Goal: Information Seeking & Learning: Learn about a topic

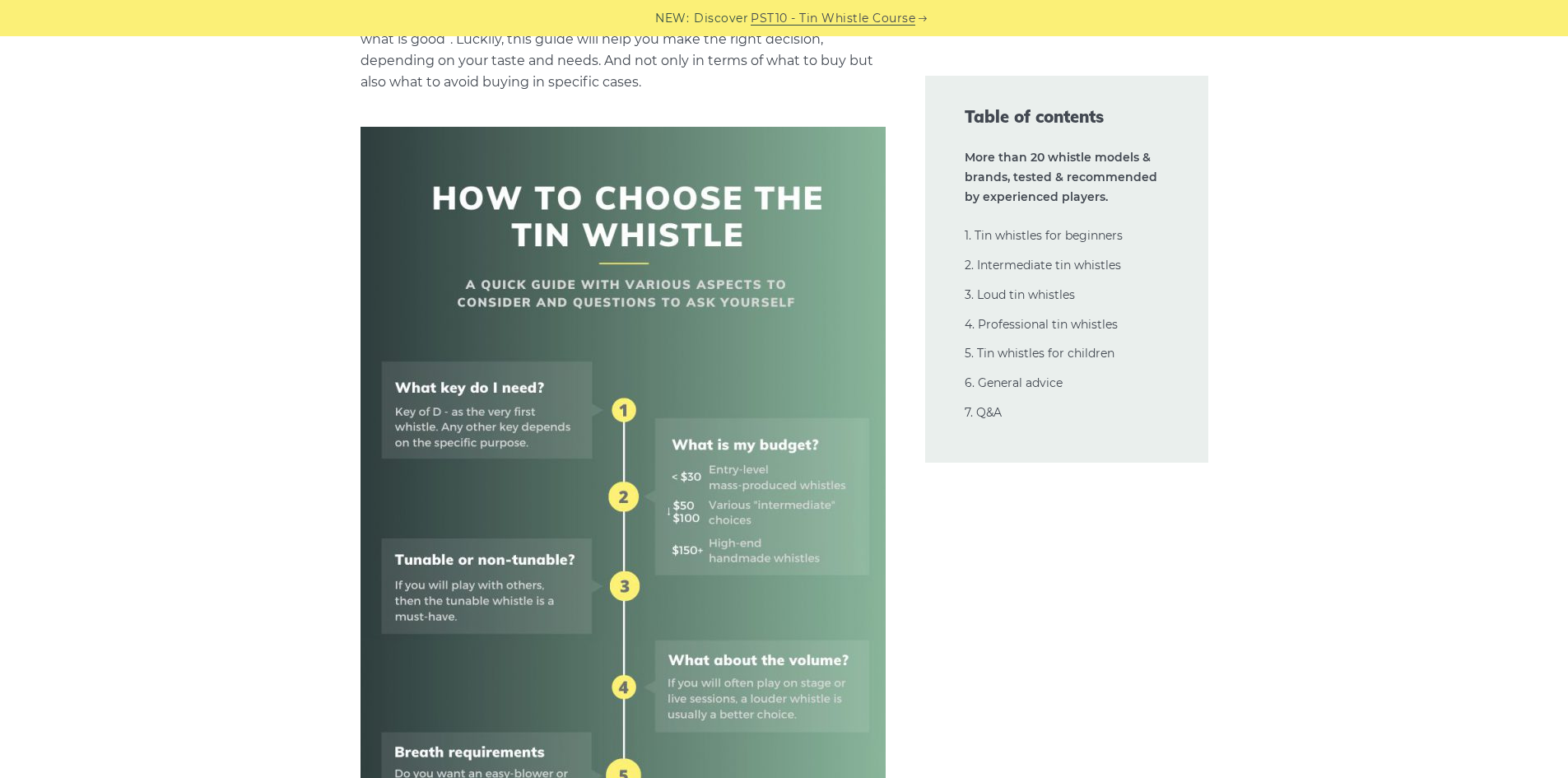
scroll to position [576, 0]
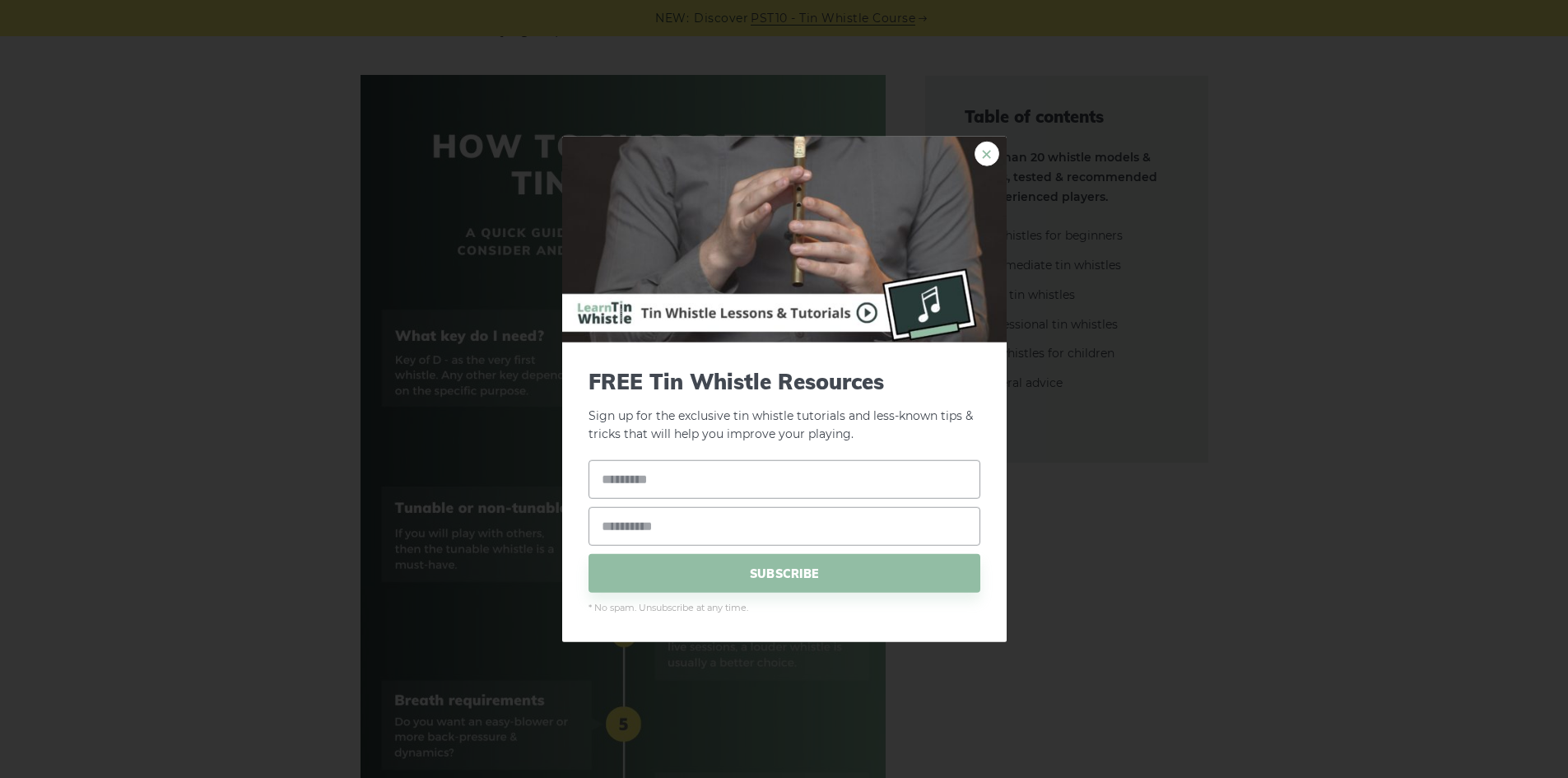
click at [986, 161] on link "×" at bounding box center [987, 153] width 25 height 25
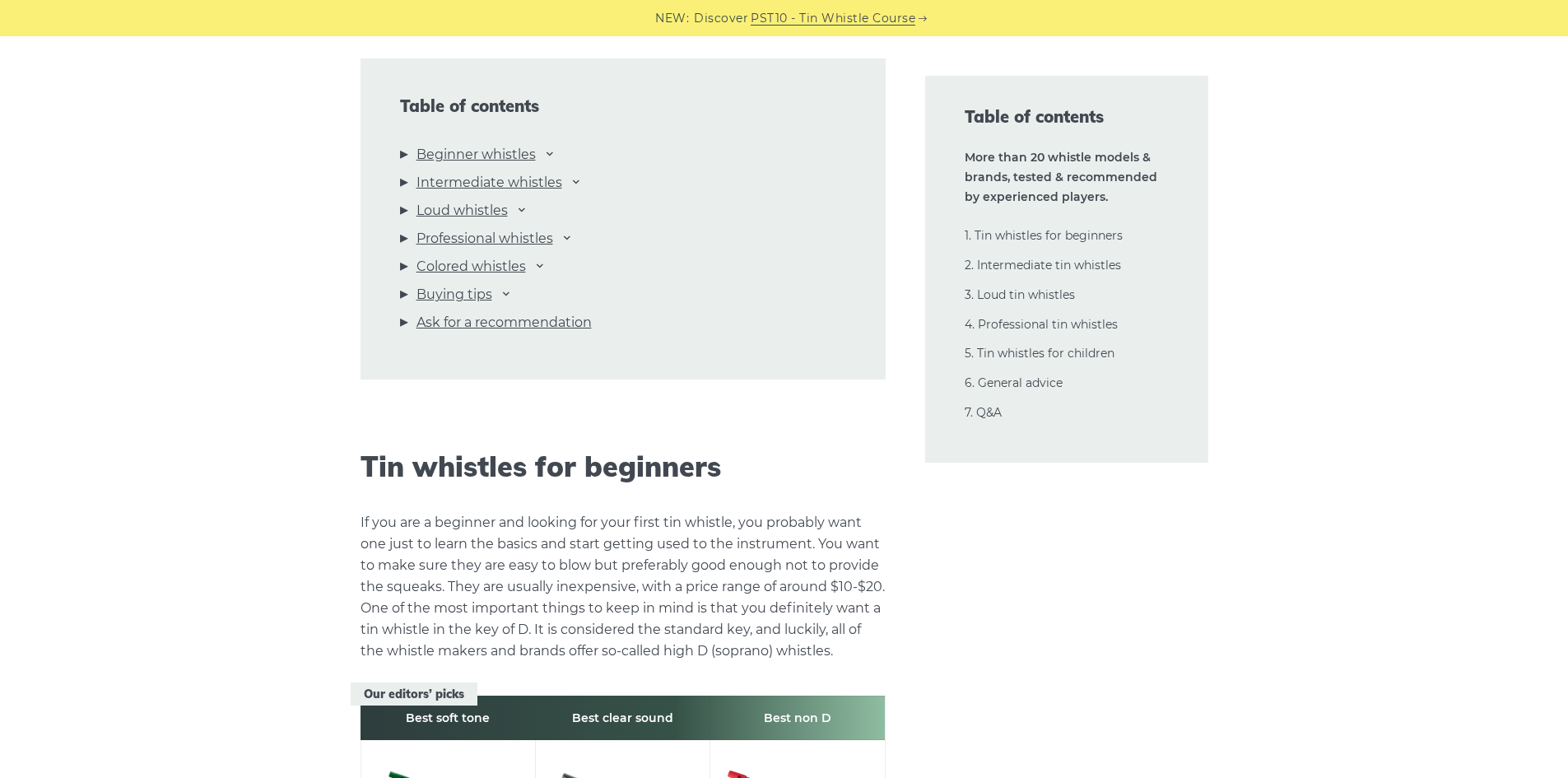
scroll to position [1728, 0]
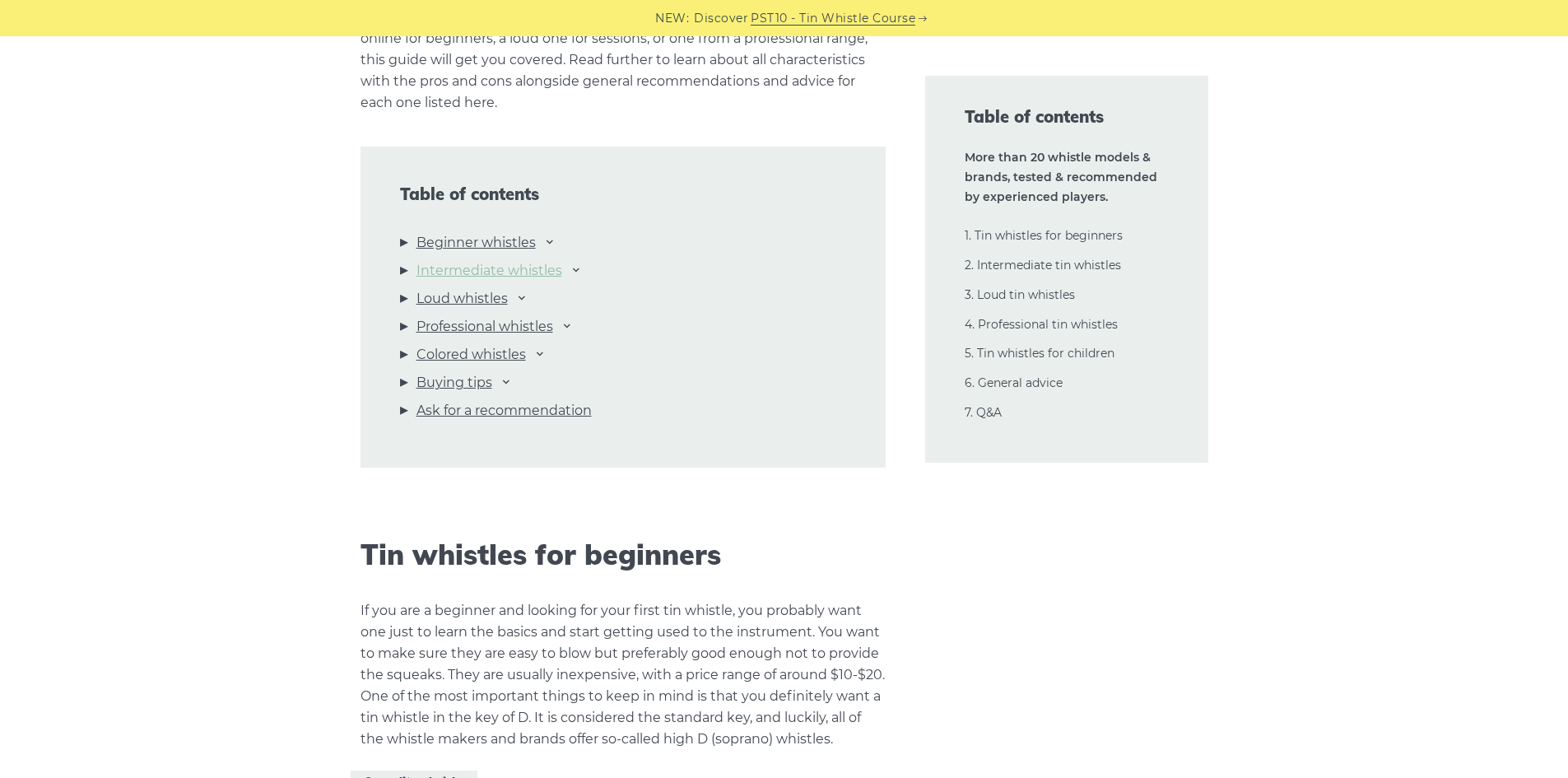
click at [454, 268] on link "Intermediate whistles" at bounding box center [489, 271] width 146 height 22
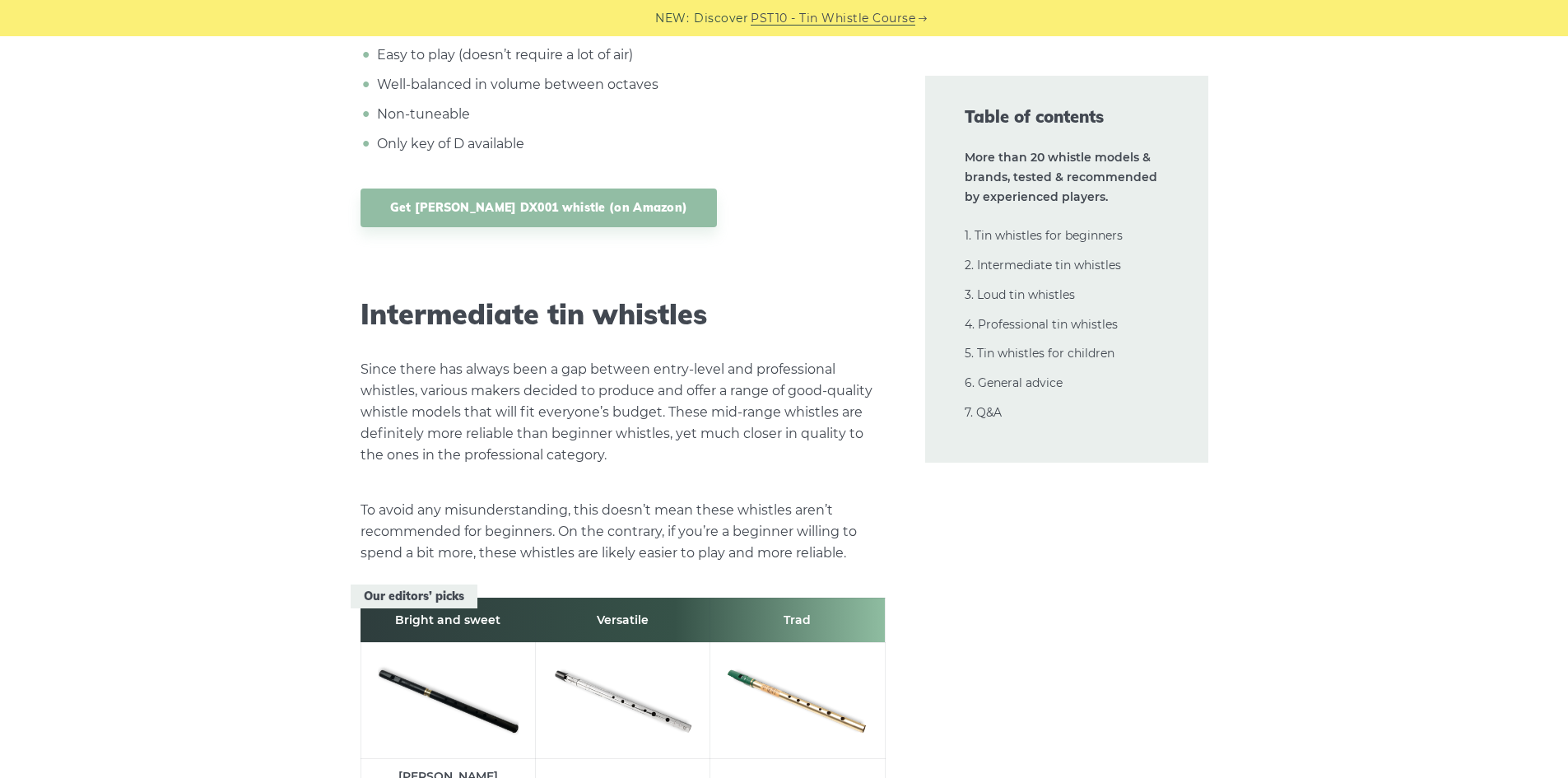
scroll to position [8958, 0]
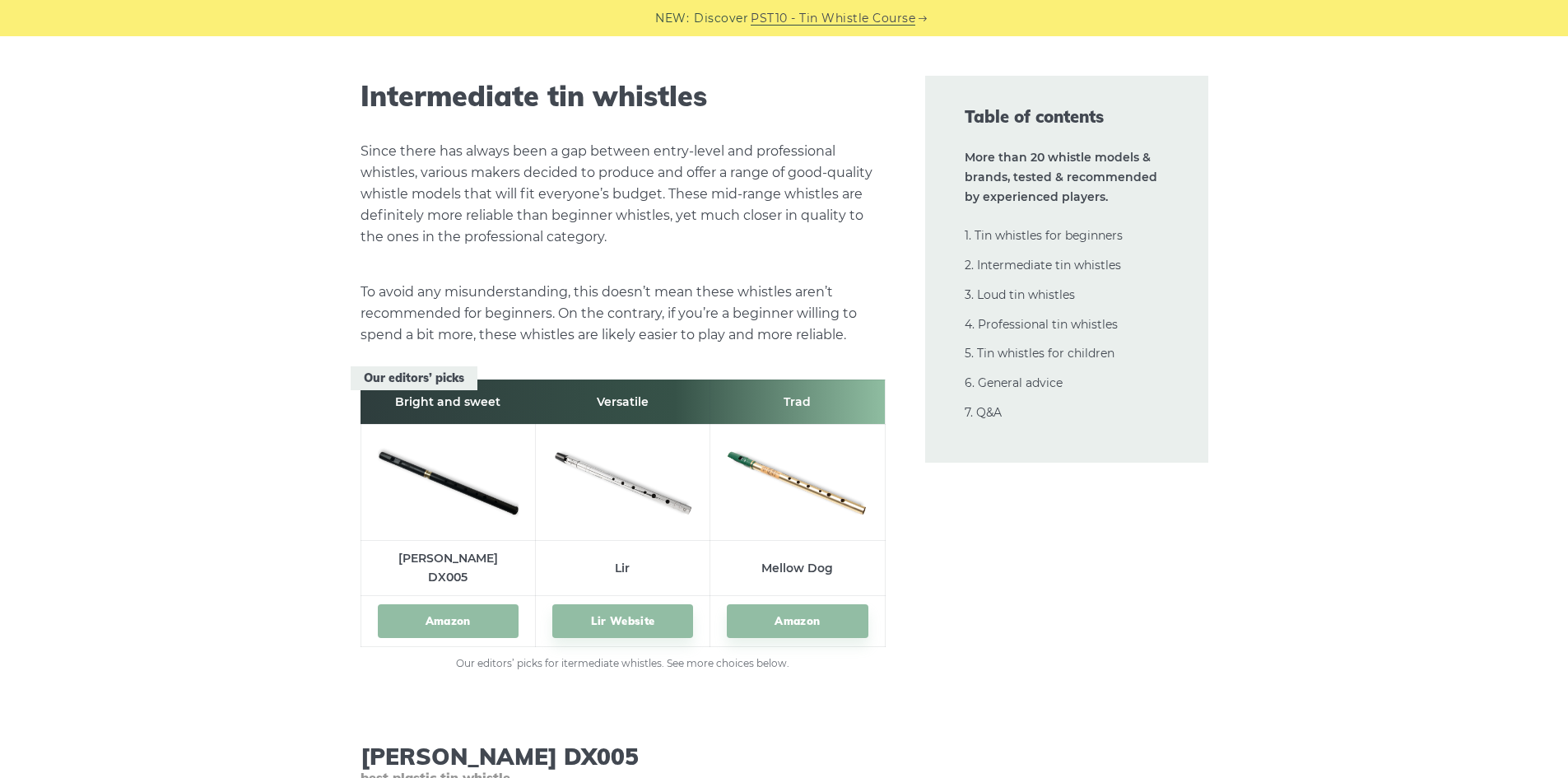
click at [441, 604] on link "Amazon" at bounding box center [448, 621] width 141 height 33
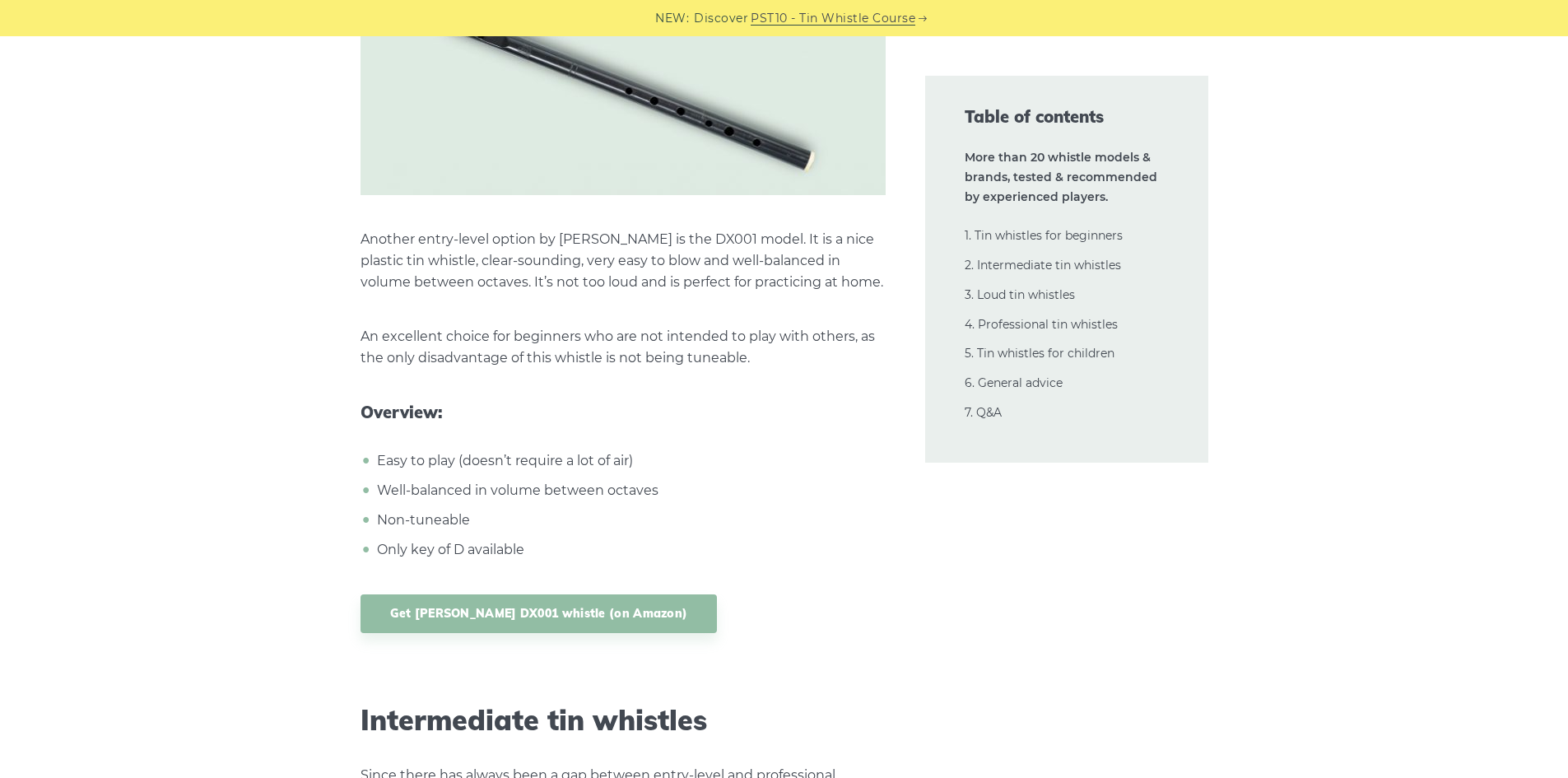
scroll to position [8300, 0]
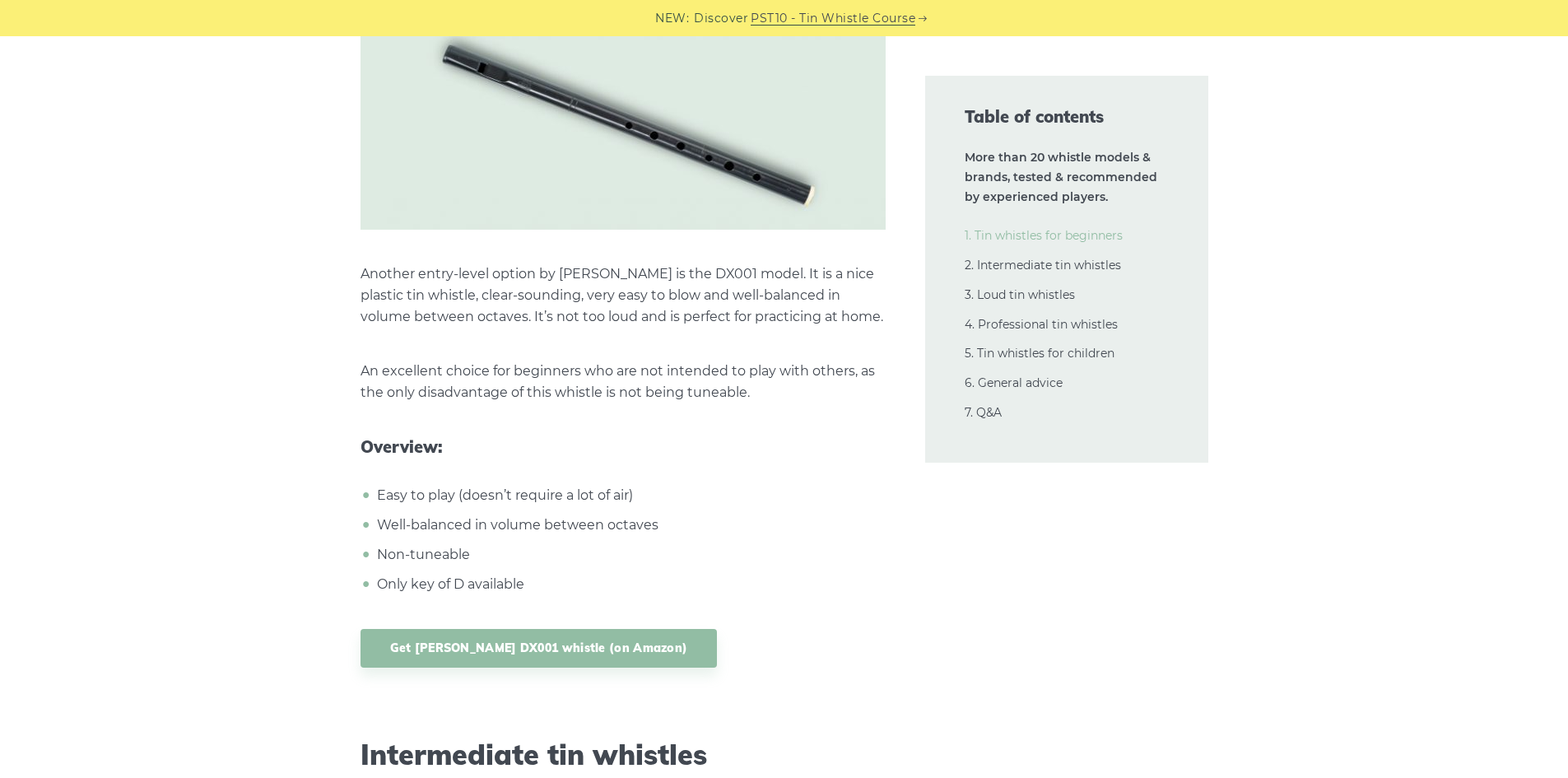
click at [1015, 233] on link "1. Tin whistles for beginners" at bounding box center [1043, 236] width 158 height 15
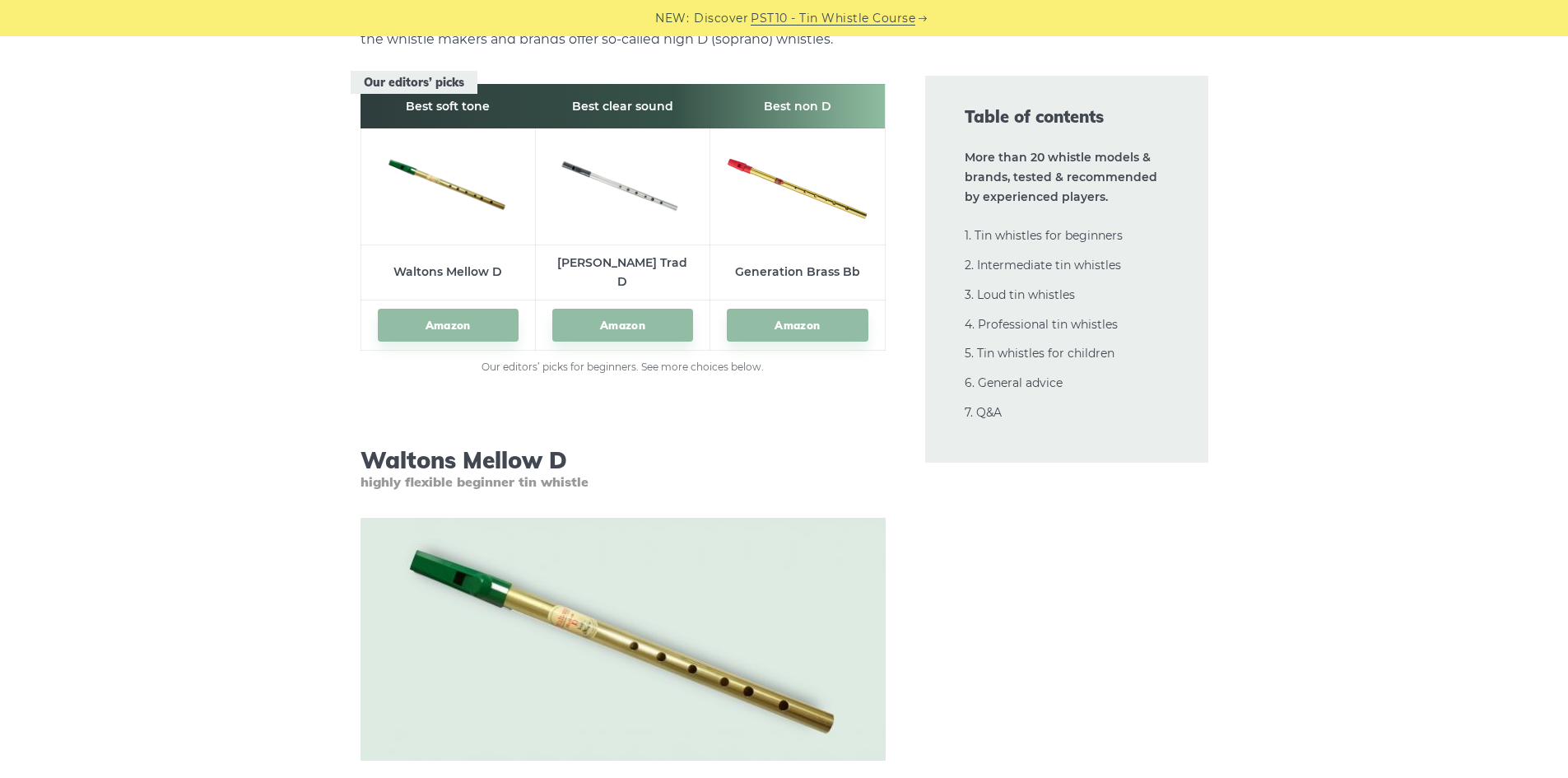
scroll to position [2206, 0]
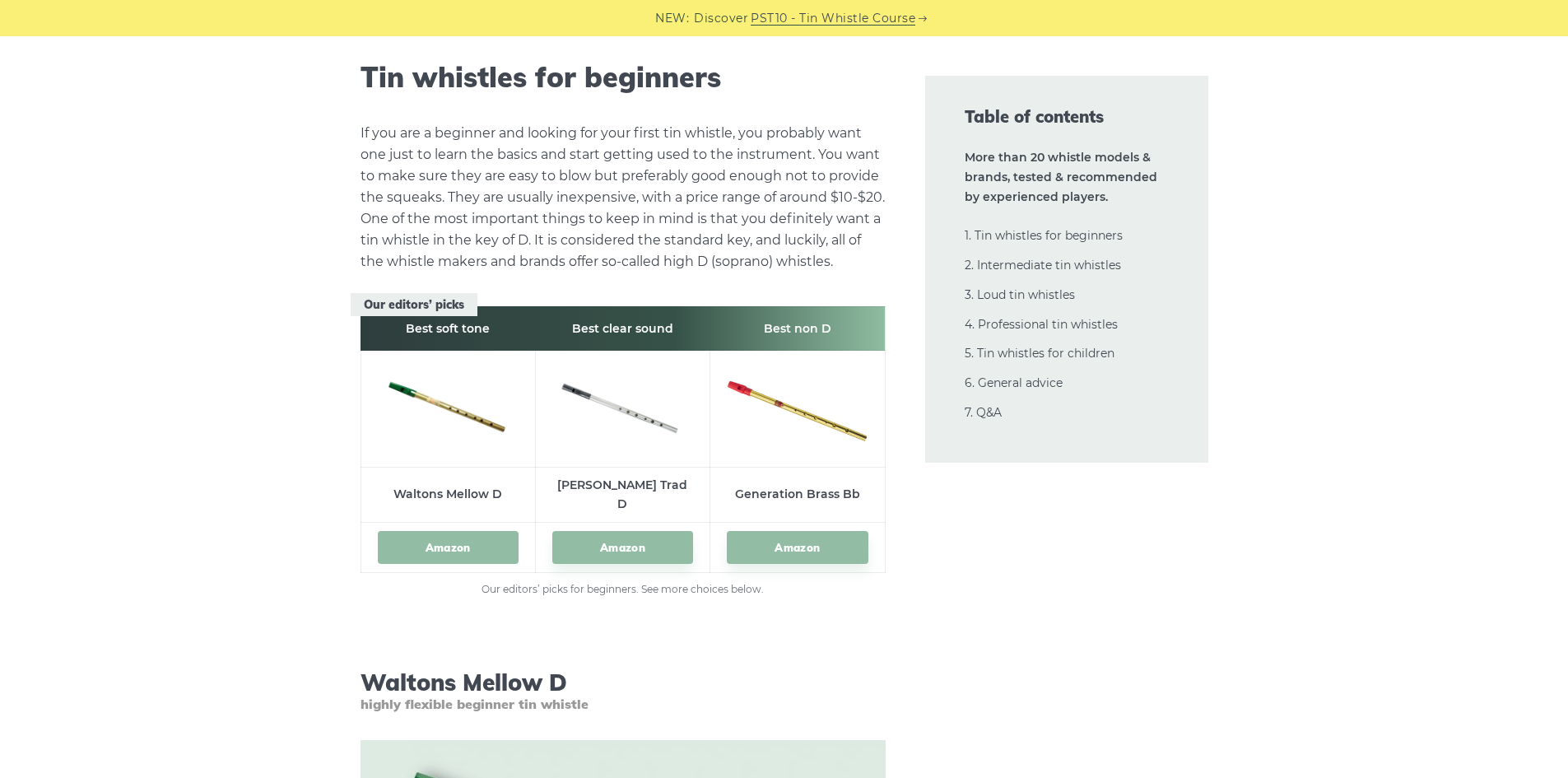
click at [430, 531] on link "Amazon" at bounding box center [448, 548] width 141 height 33
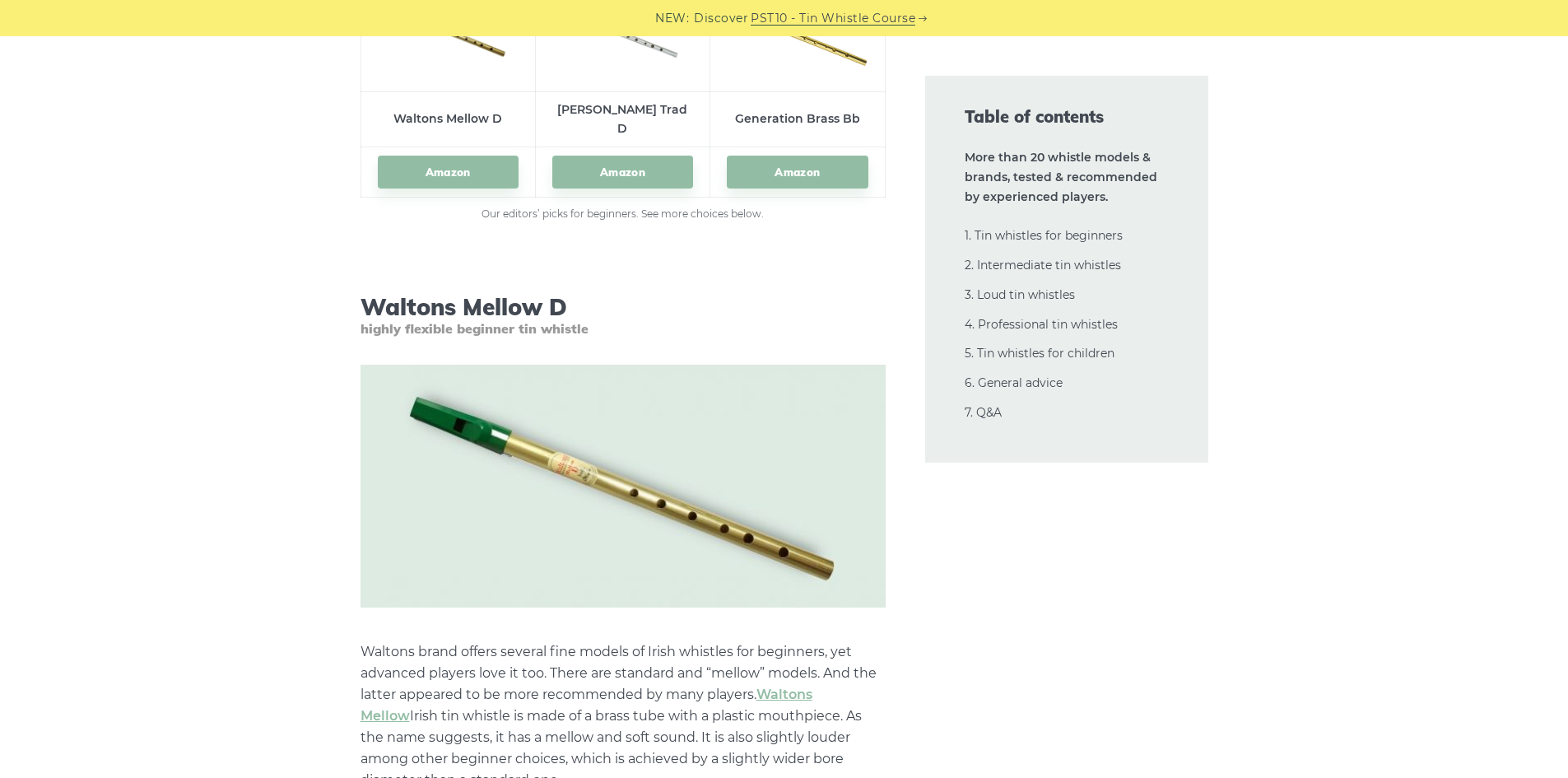
scroll to position [2618, 0]
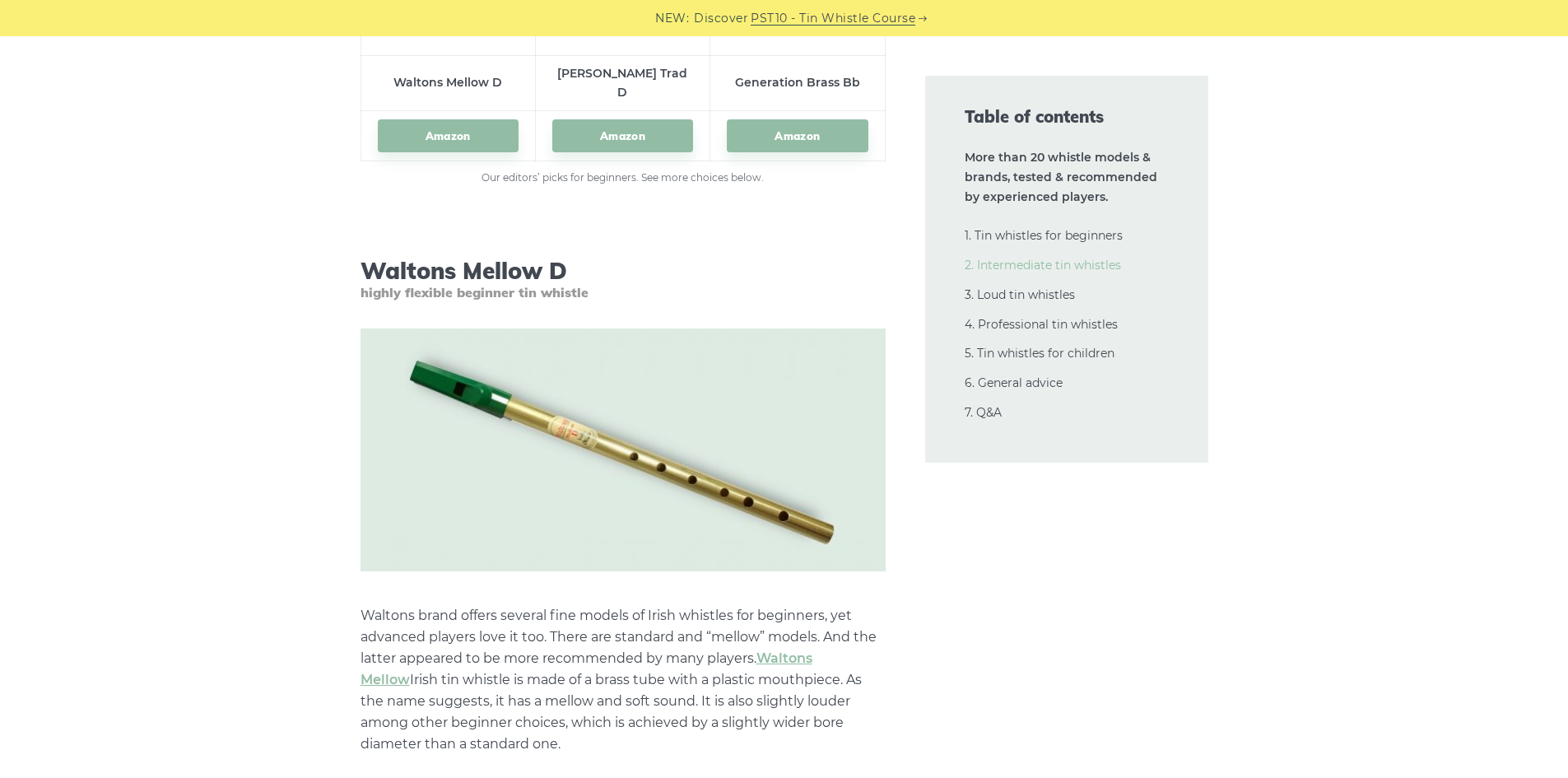
click at [1016, 261] on link "2. Intermediate tin whistles" at bounding box center [1043, 265] width 156 height 15
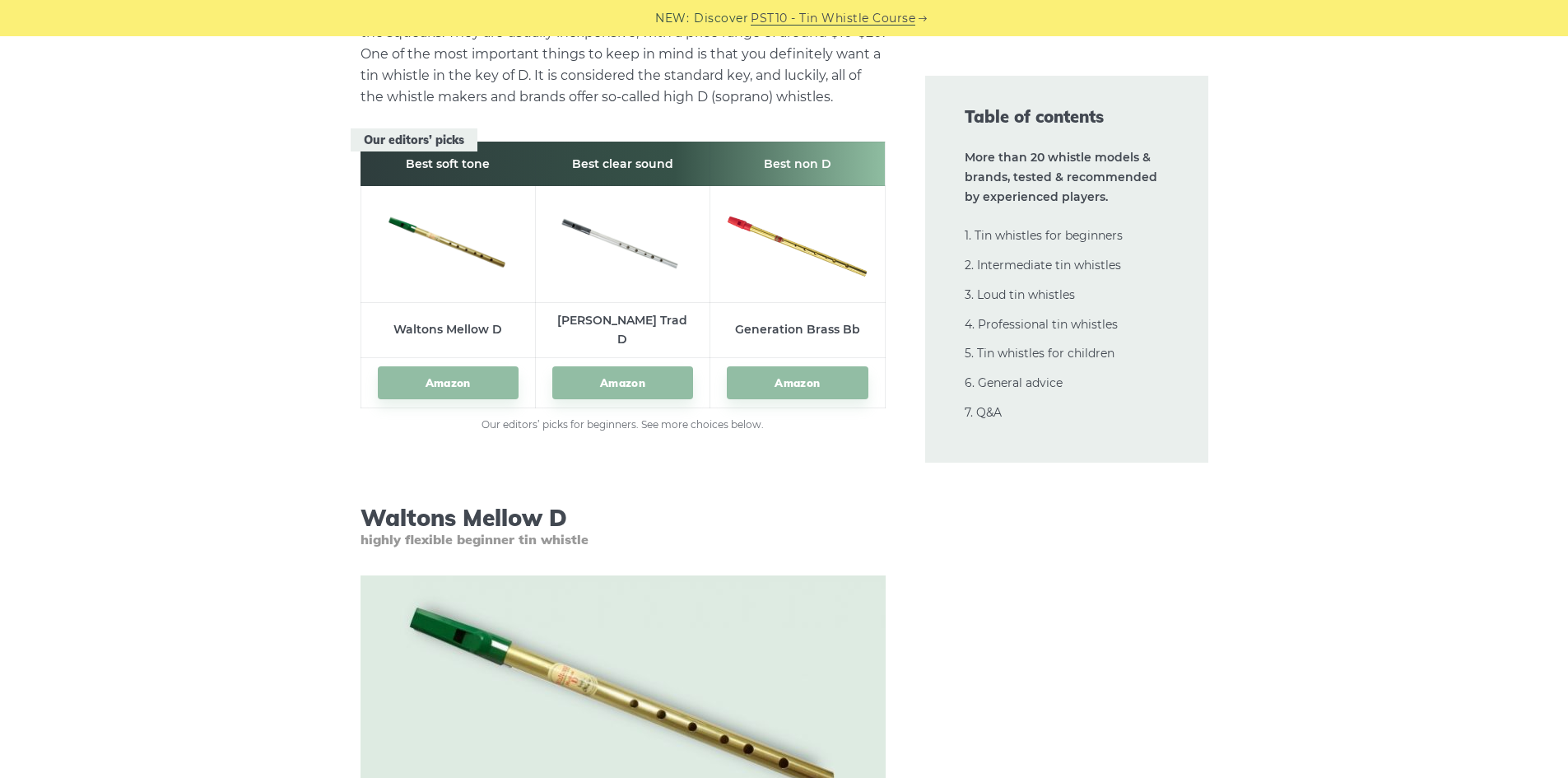
scroll to position [2620, 0]
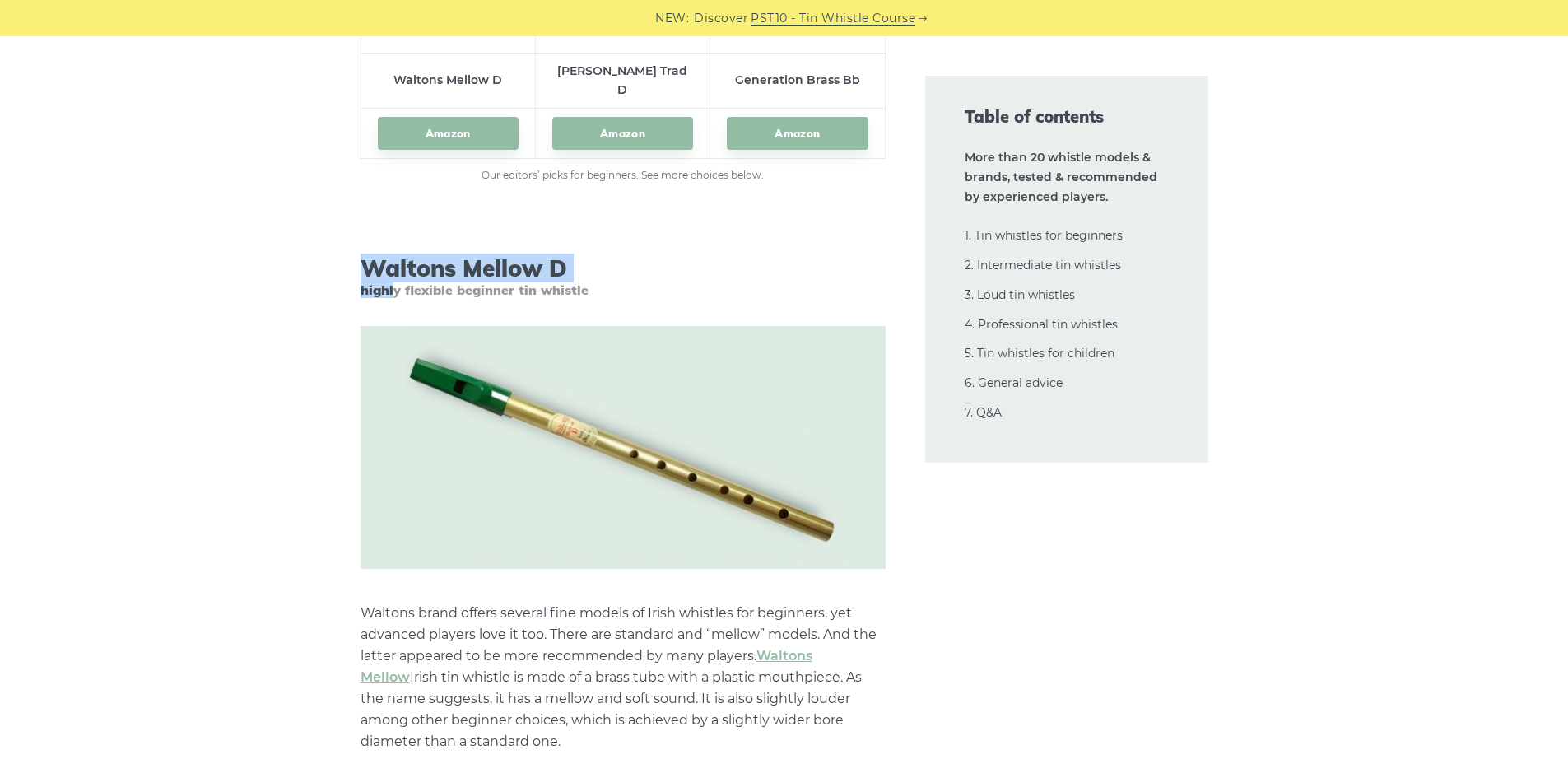
drag, startPoint x: 355, startPoint y: 263, endPoint x: 322, endPoint y: 248, distance: 36.2
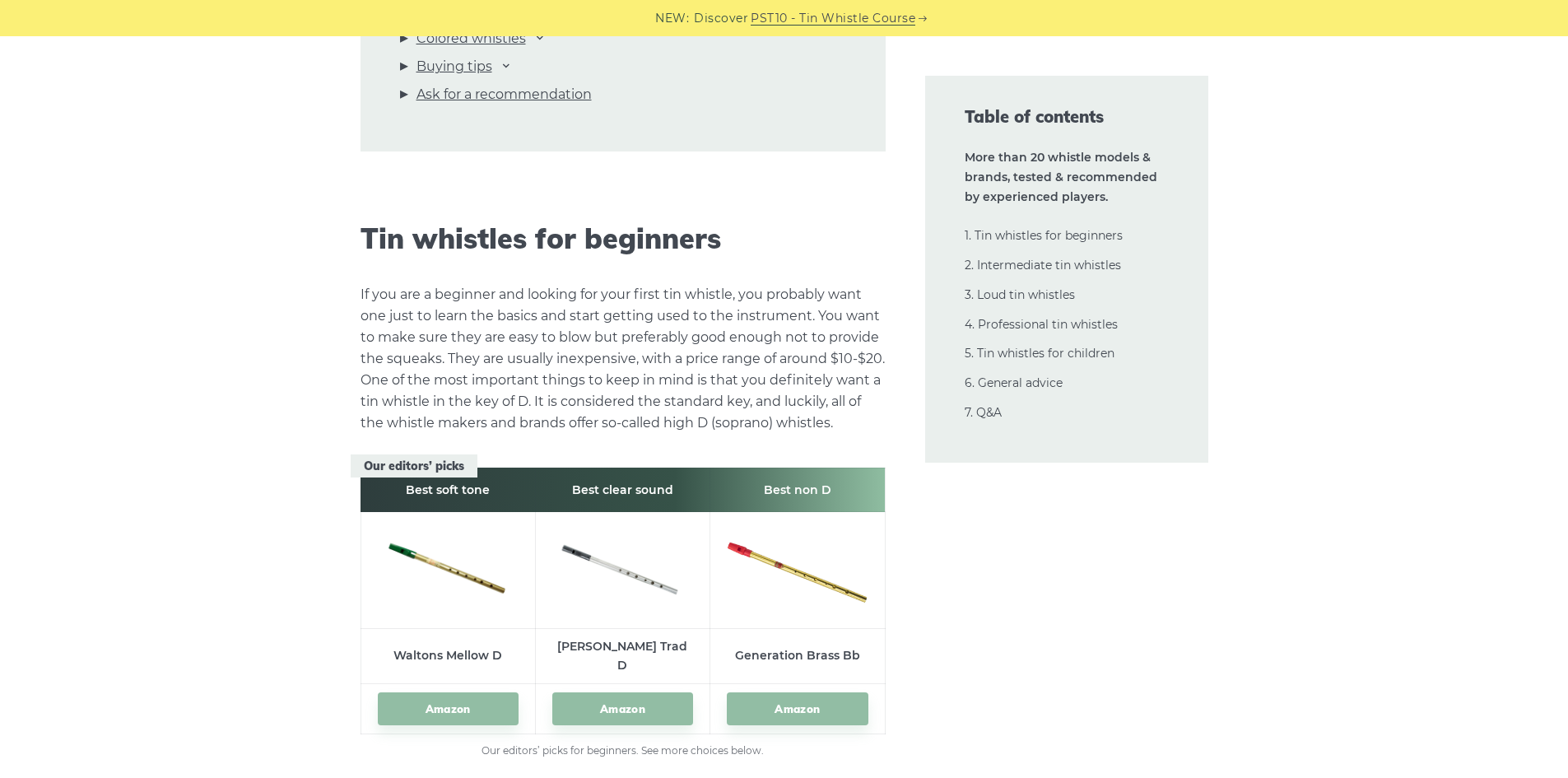
scroll to position [2044, 0]
click at [996, 236] on link "1. Tin whistles for beginners" at bounding box center [1043, 236] width 158 height 15
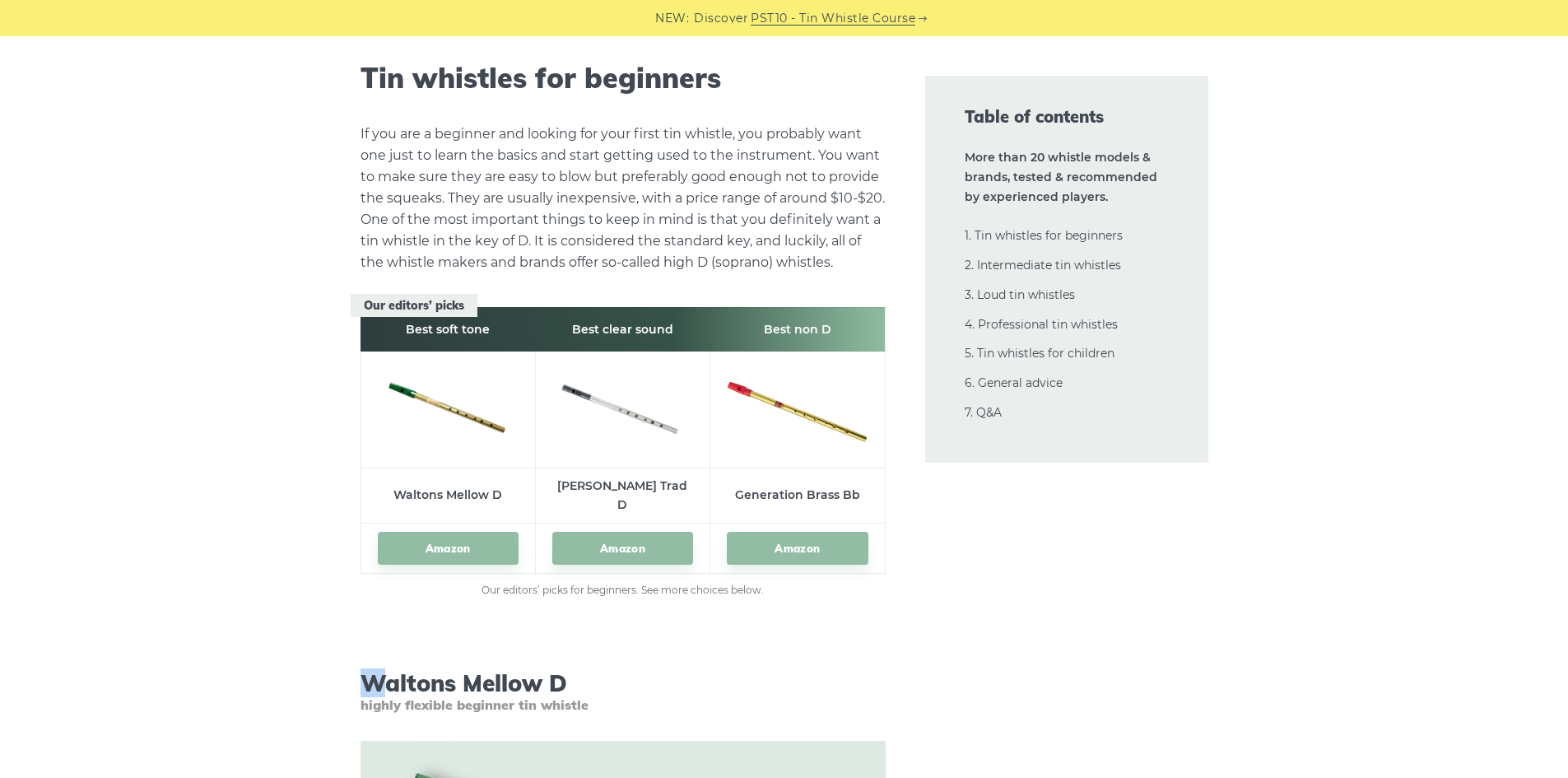
scroll to position [2206, 0]
drag, startPoint x: 386, startPoint y: 489, endPoint x: 501, endPoint y: 492, distance: 115.0
click at [501, 492] on td "Waltons Mellow D" at bounding box center [448, 495] width 175 height 55
copy td "Waltons Mellow D"
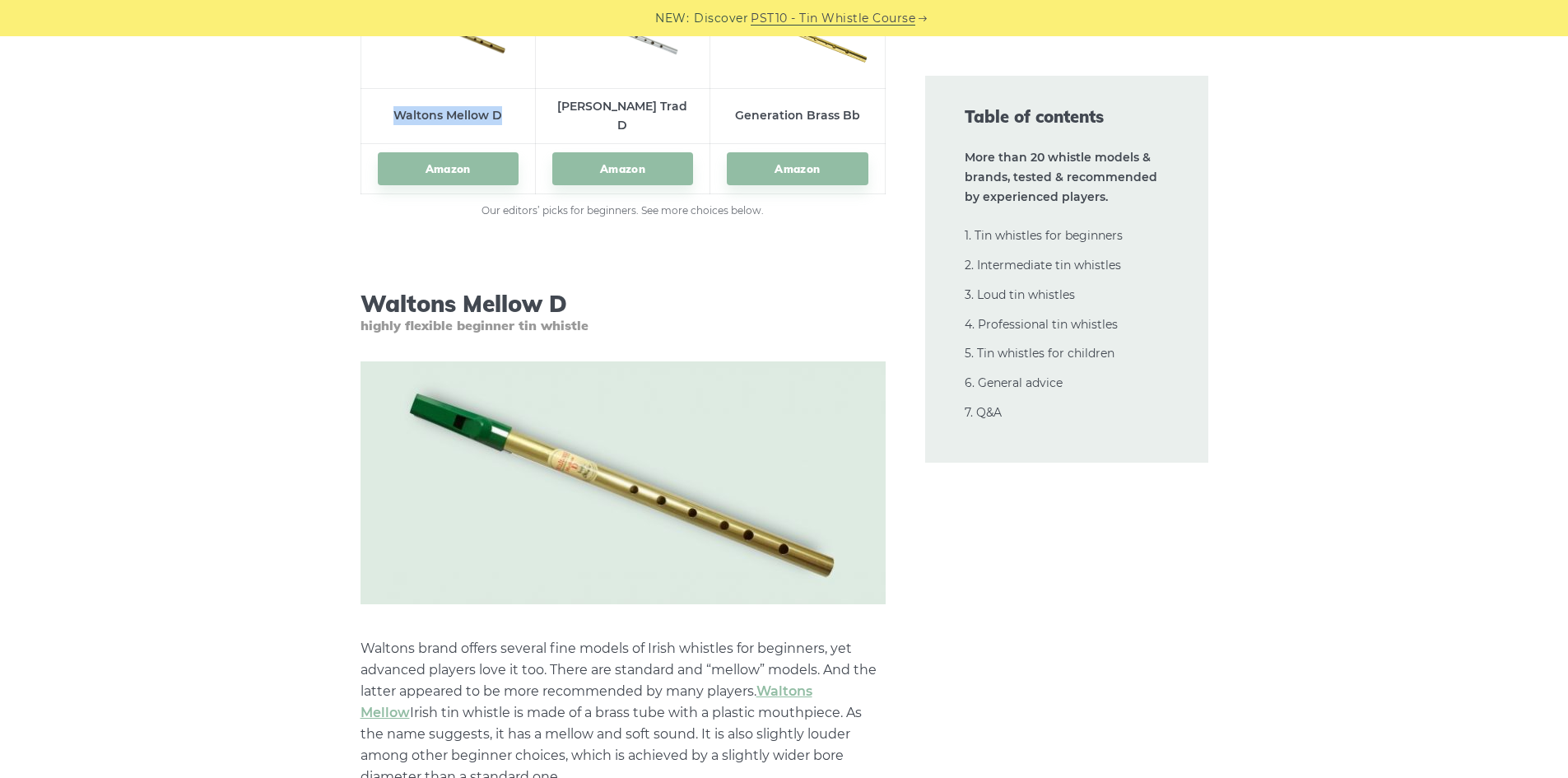
scroll to position [2782, 0]
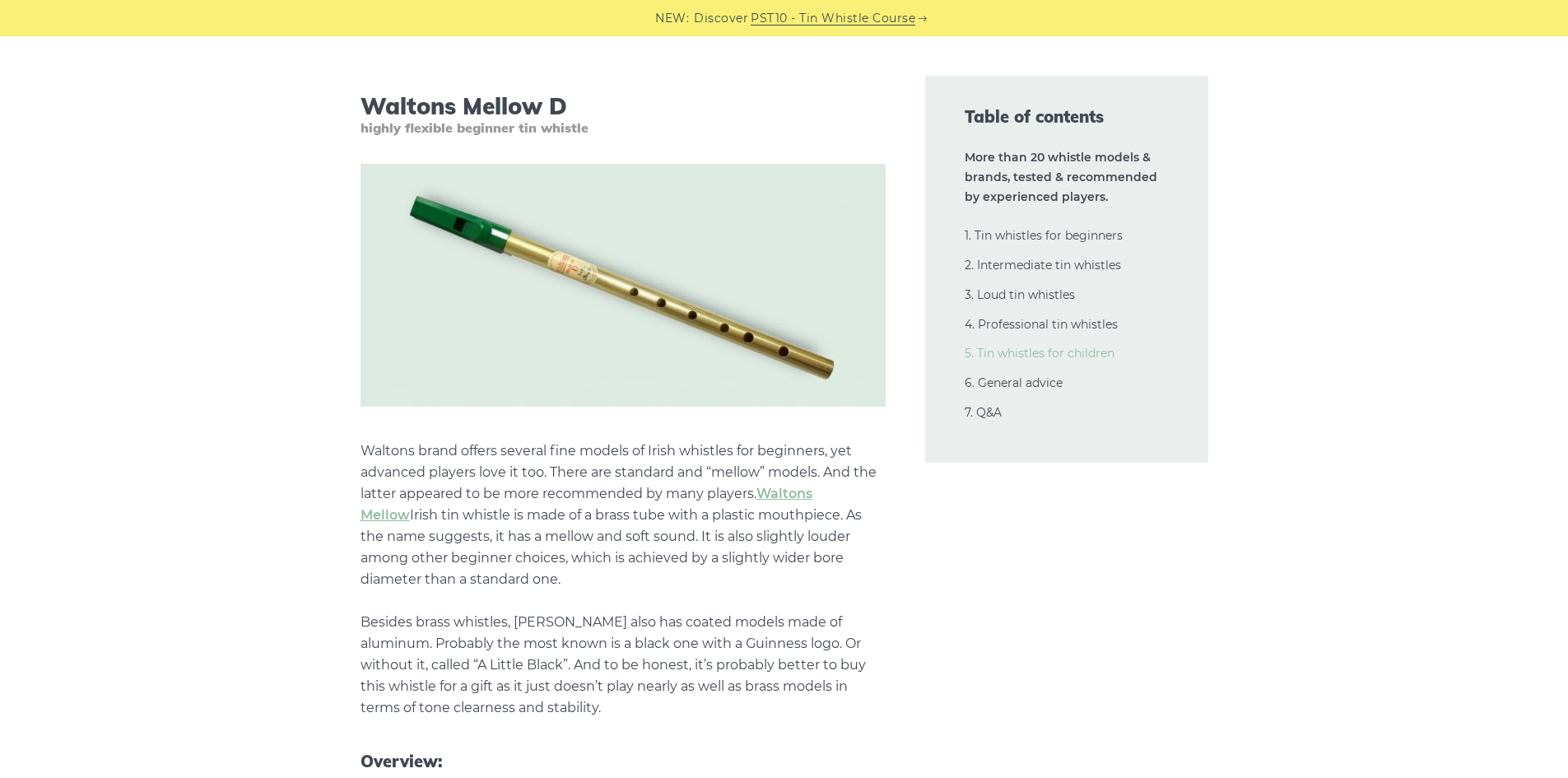
click at [1027, 351] on link "5. Tin whistles for children" at bounding box center [1039, 353] width 150 height 15
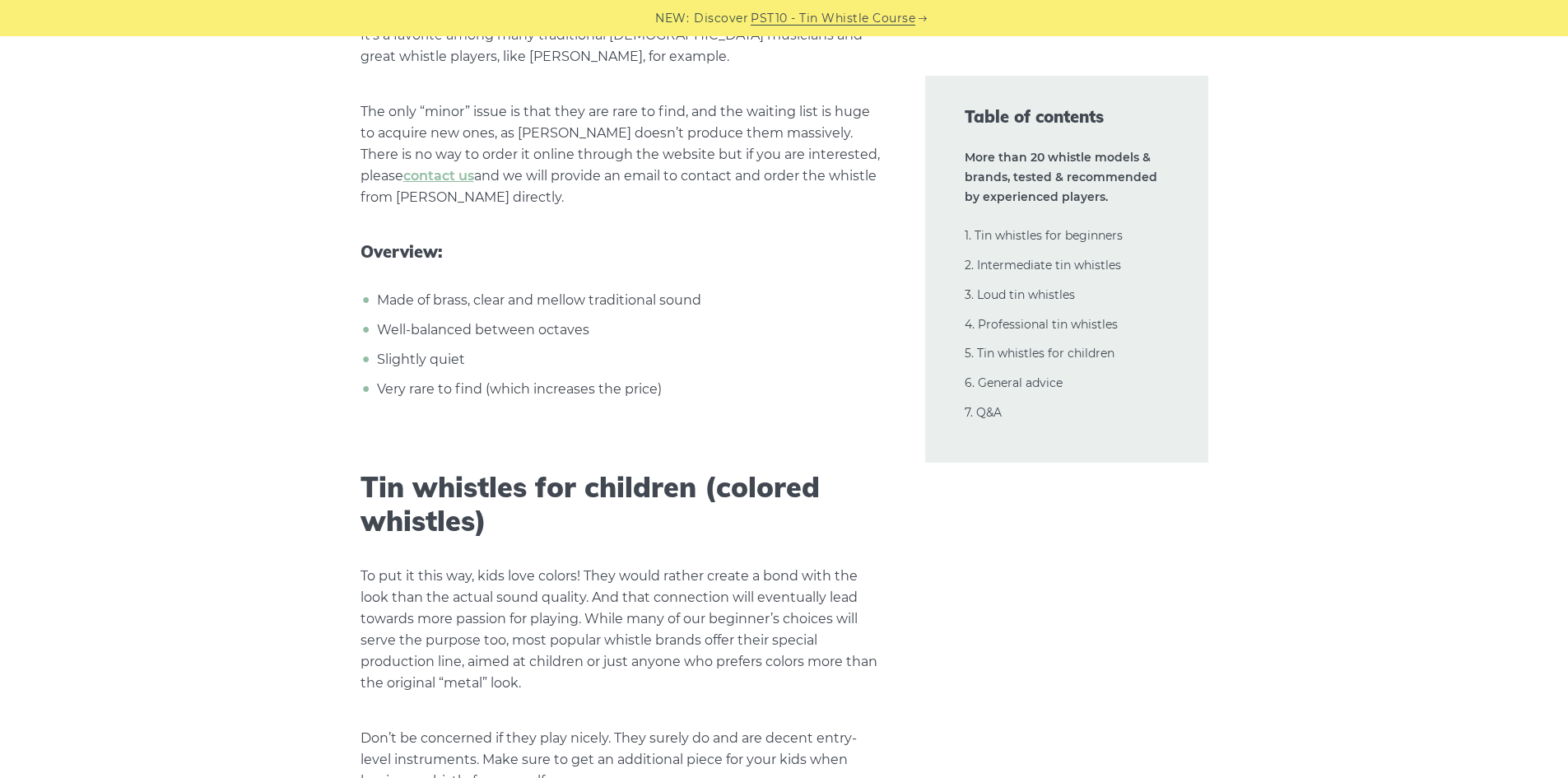
scroll to position [29560, 0]
